Goal: Check status

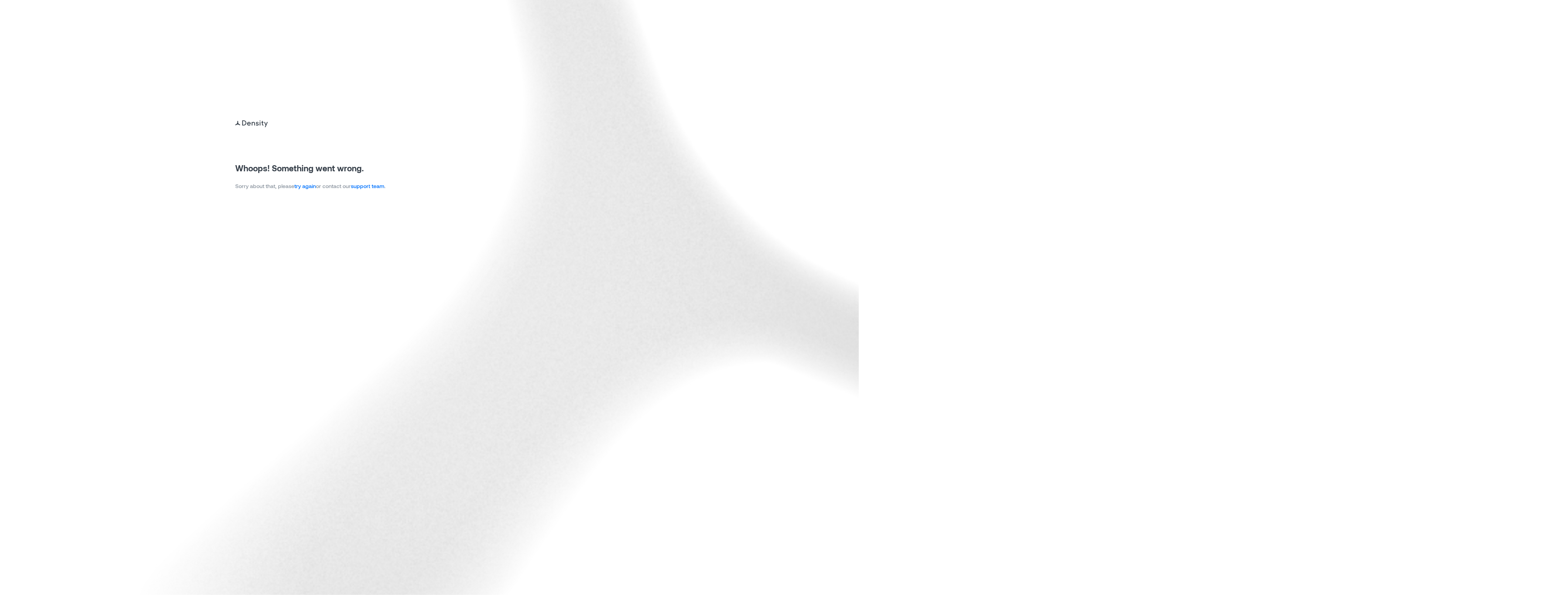
drag, startPoint x: 317, startPoint y: 191, endPoint x: 316, endPoint y: 186, distance: 5.1
click at [317, 190] on img at bounding box center [429, 297] width 859 height 595
click at [313, 185] on link "try again" at bounding box center [305, 186] width 21 height 7
